Goal: Navigation & Orientation: Find specific page/section

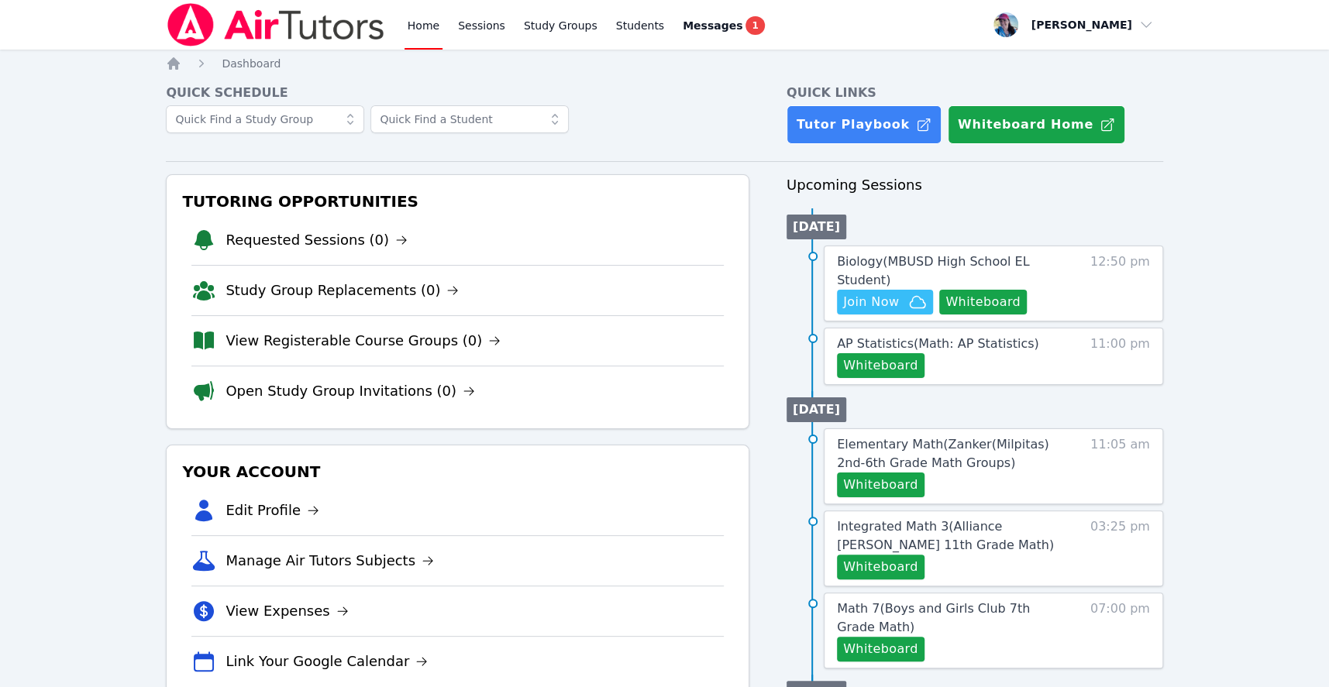
click at [409, 25] on link "Home" at bounding box center [423, 25] width 38 height 50
drag, startPoint x: 3, startPoint y: 152, endPoint x: 165, endPoint y: 150, distance: 161.9
click at [165, 150] on div "Home Sessions Study Groups Students Messages 1 Open user menu Megan Nepshinsky …" at bounding box center [664, 577] width 1329 height 1154
